Goal: Information Seeking & Learning: Learn about a topic

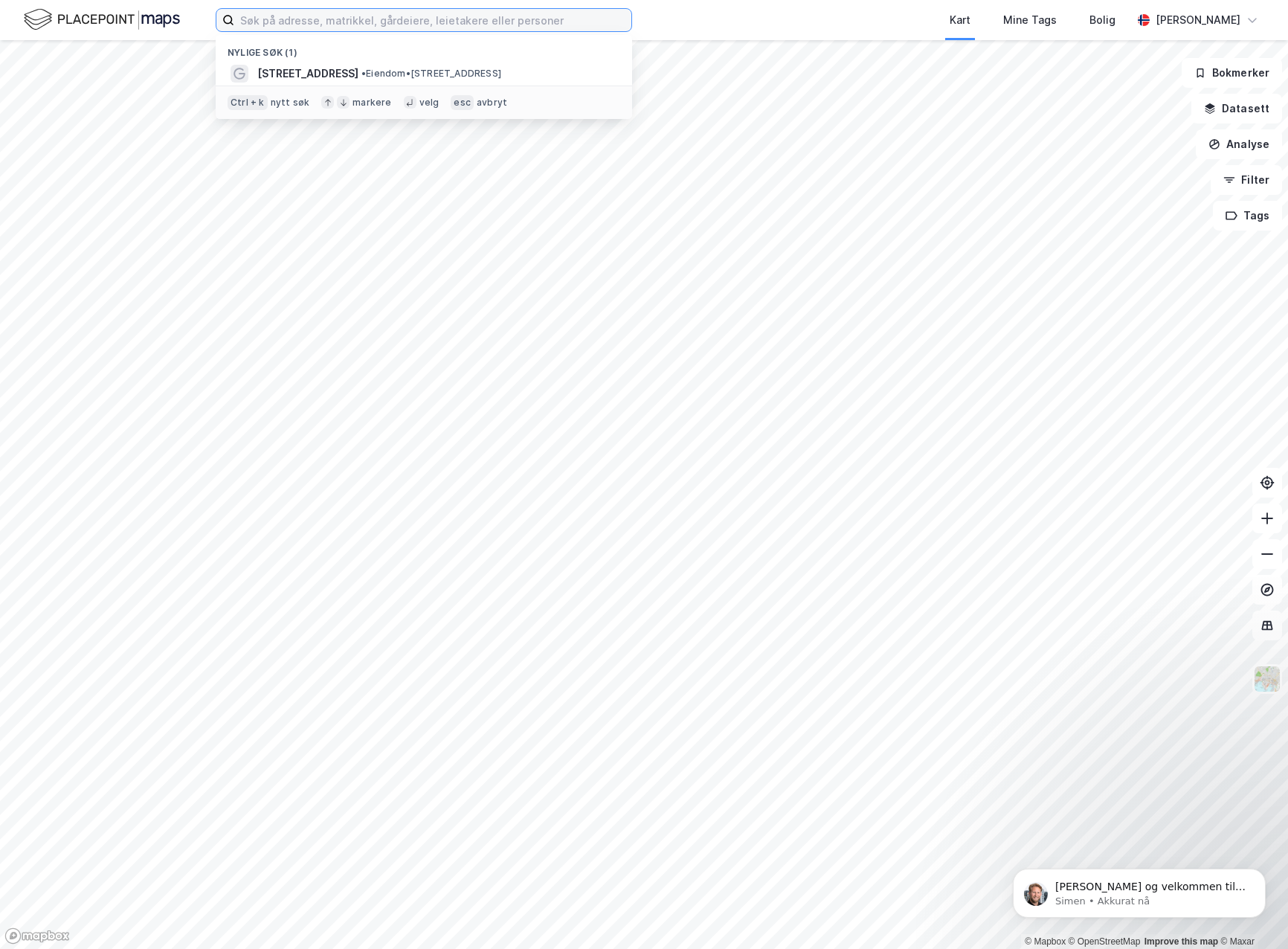
click at [278, 22] on input at bounding box center [432, 20] width 397 height 22
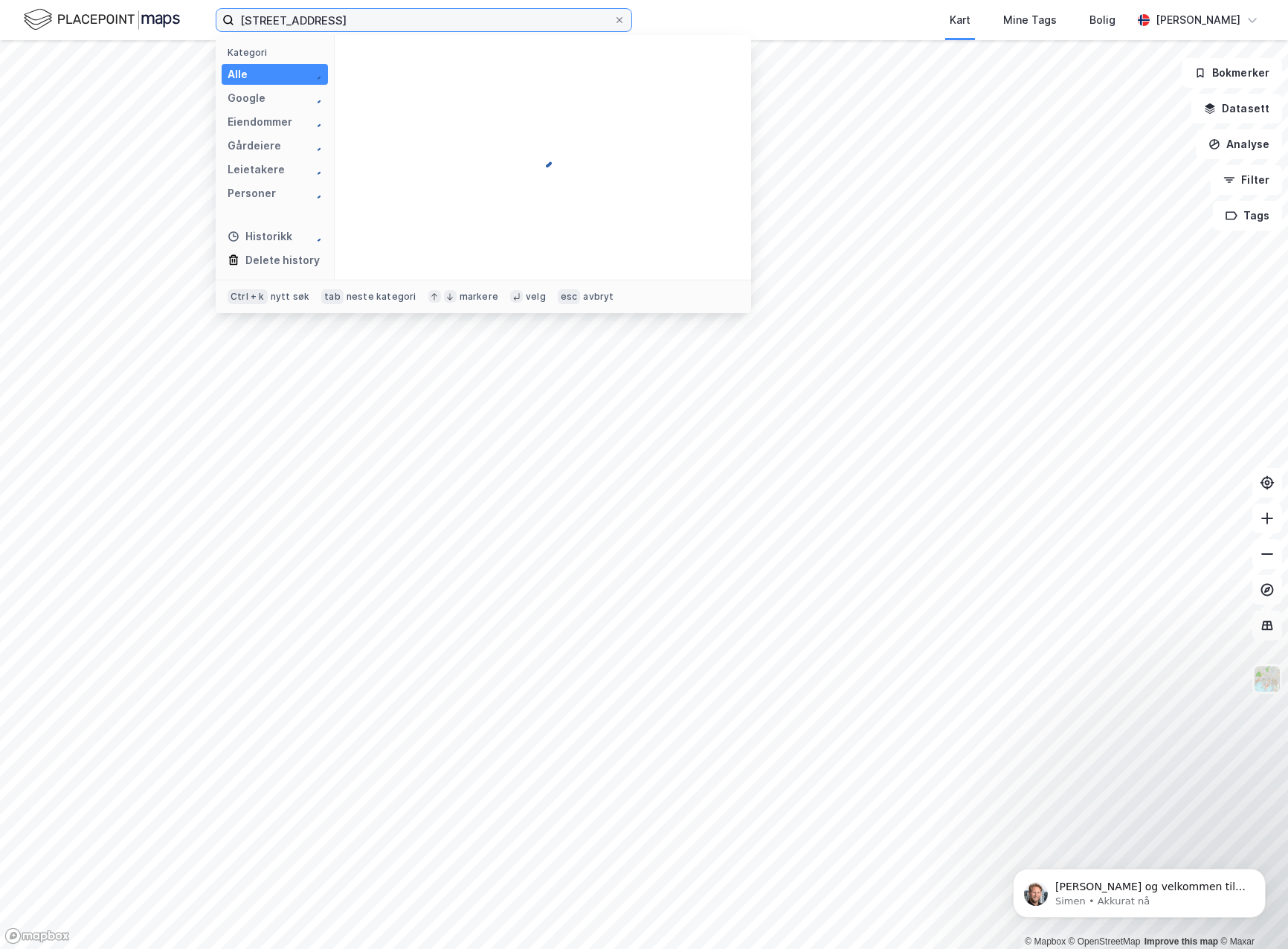
type input "[STREET_ADDRESS]"
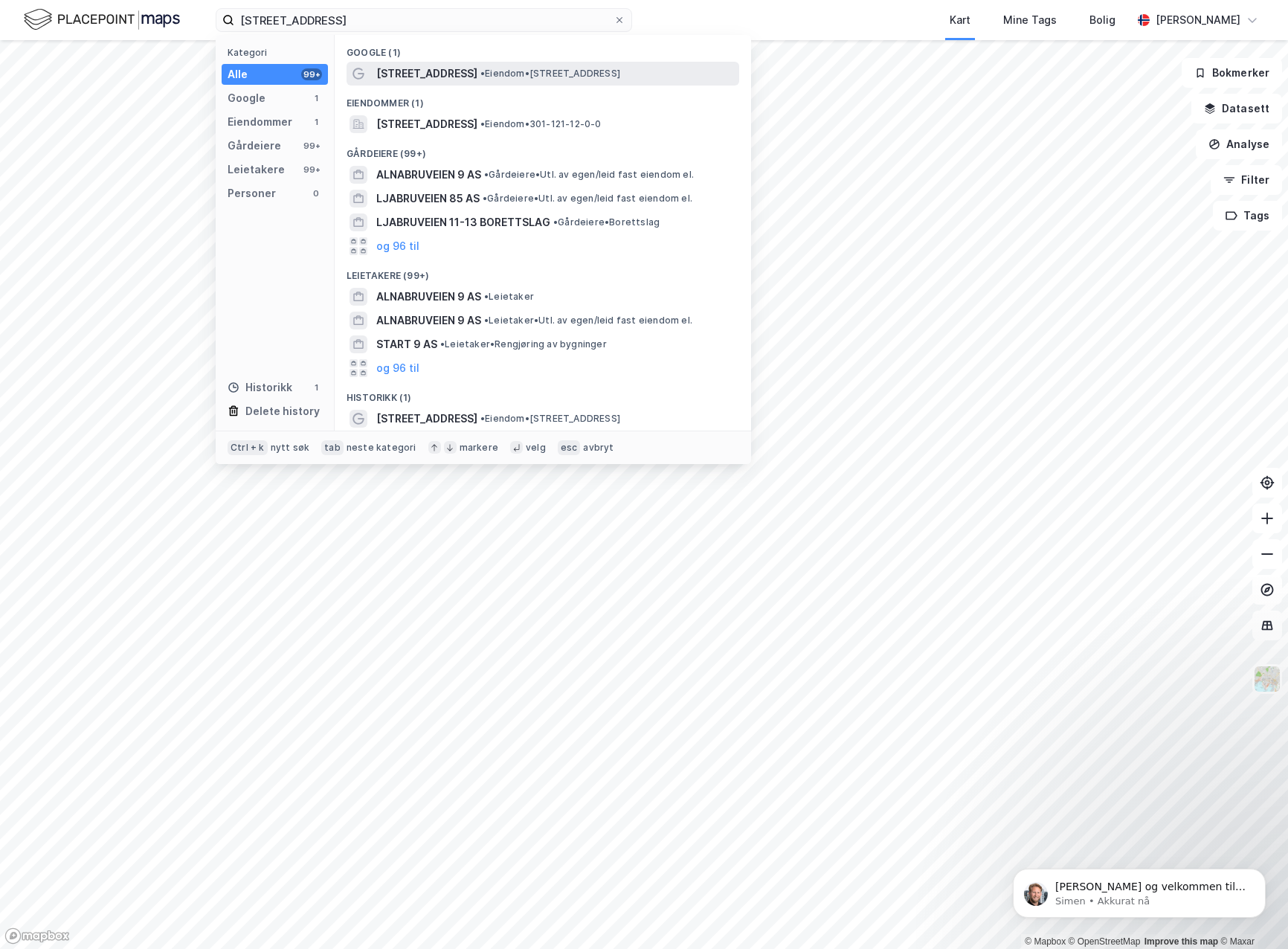
click at [600, 74] on span "• Eiendom • [STREET_ADDRESS]" at bounding box center [550, 74] width 140 height 12
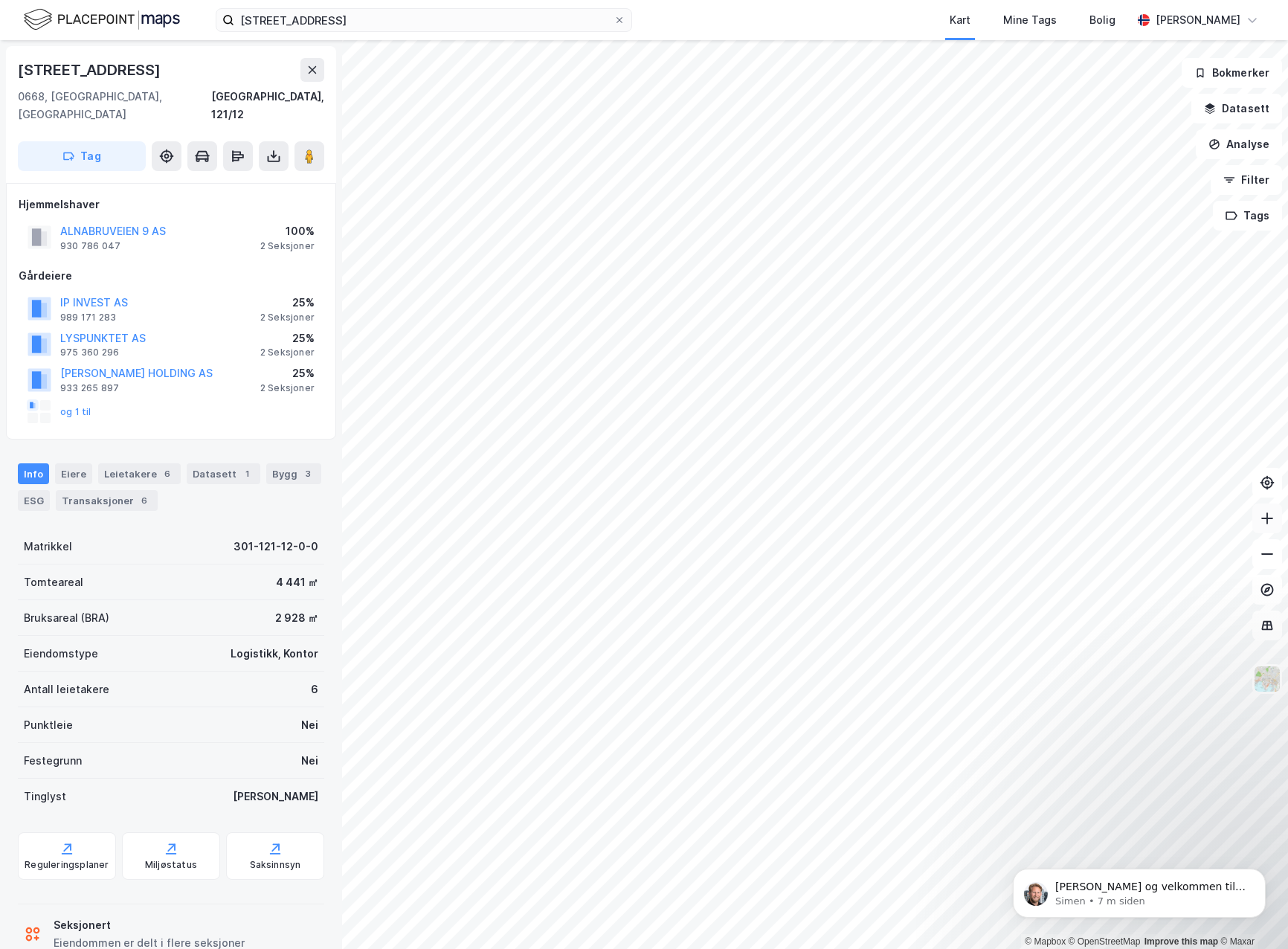
click at [1266, 518] on icon at bounding box center [1267, 518] width 12 height 2
click at [1268, 523] on icon at bounding box center [1267, 518] width 15 height 15
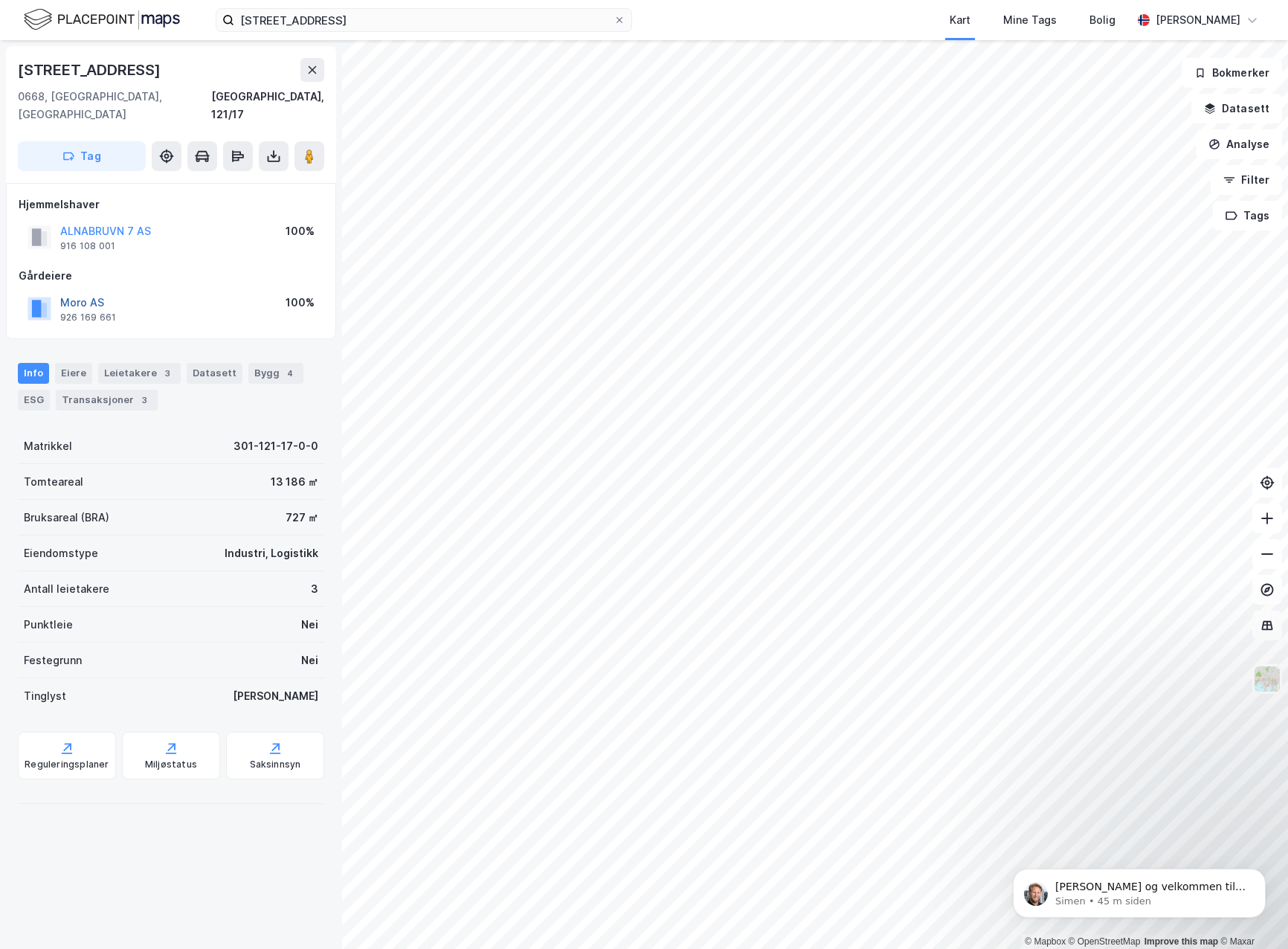
click at [0, 0] on button "Moro AS" at bounding box center [0, 0] width 0 height 0
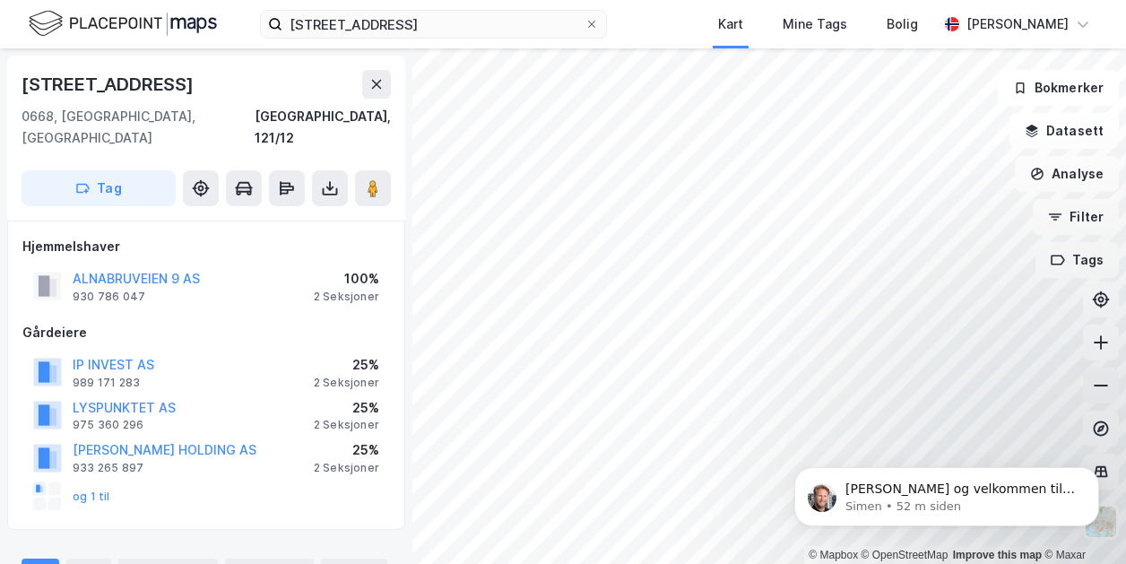
click at [1108, 375] on button at bounding box center [1101, 386] width 36 height 36
click at [1112, 333] on button at bounding box center [1101, 343] width 36 height 36
